Goal: Transaction & Acquisition: Download file/media

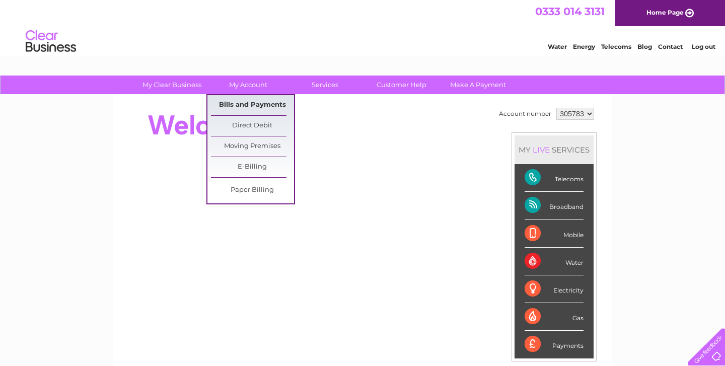
click at [246, 104] on link "Bills and Payments" at bounding box center [252, 105] width 83 height 20
click at [261, 102] on link "Bills and Payments" at bounding box center [252, 105] width 83 height 20
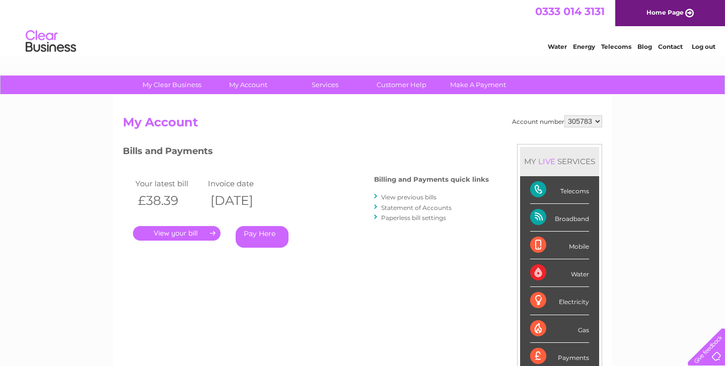
click at [181, 233] on link "." at bounding box center [177, 233] width 88 height 15
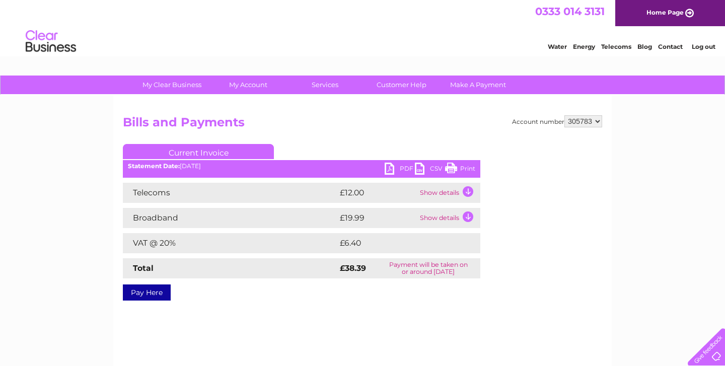
click at [392, 170] on link "PDF" at bounding box center [400, 170] width 30 height 15
click at [406, 167] on link "PDF" at bounding box center [400, 170] width 30 height 15
